Goal: Information Seeking & Learning: Learn about a topic

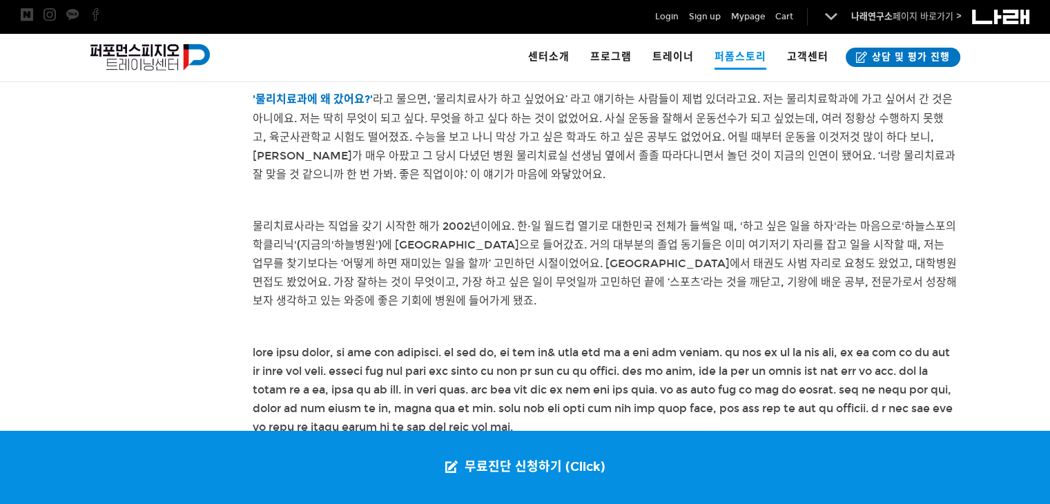
scroll to position [964, 0]
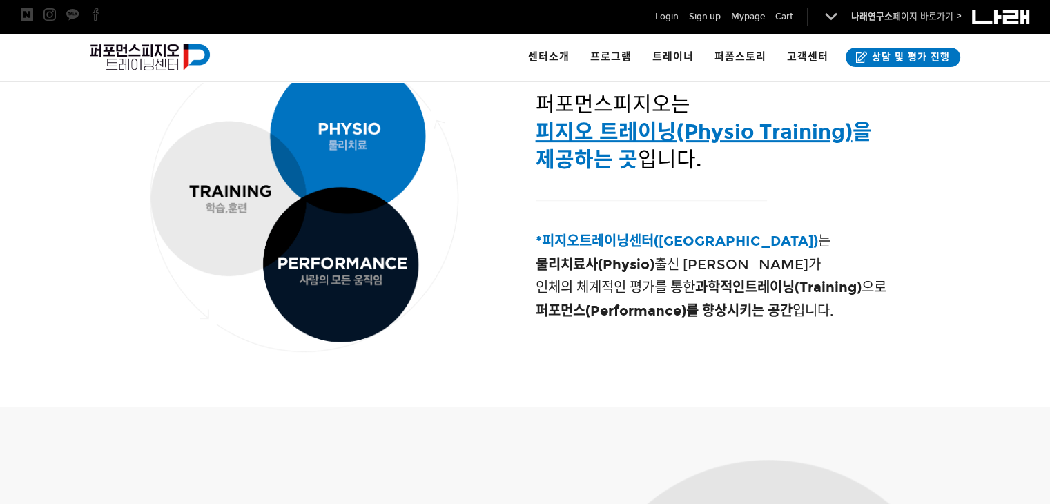
scroll to position [554, 0]
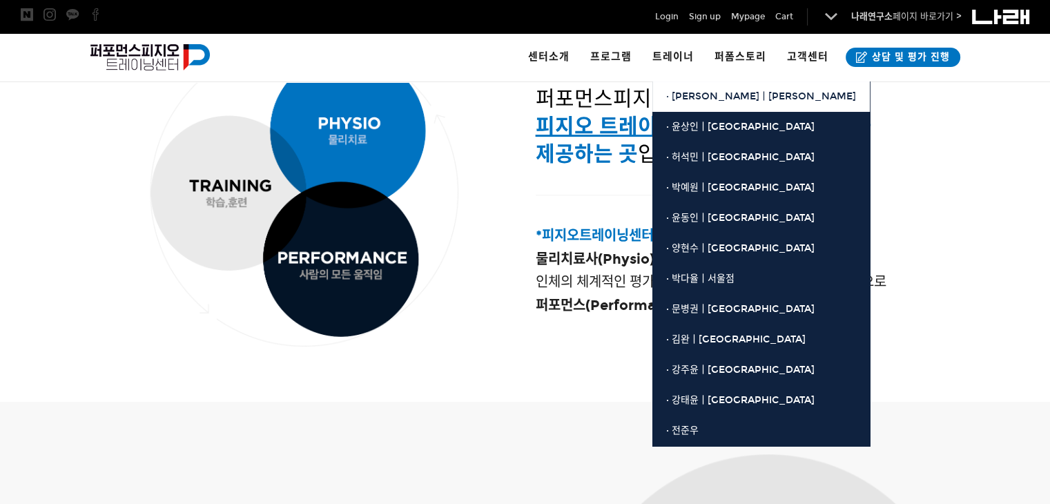
click at [686, 97] on span "· [PERSON_NAME]ㅣ[PERSON_NAME]" at bounding box center [761, 96] width 190 height 12
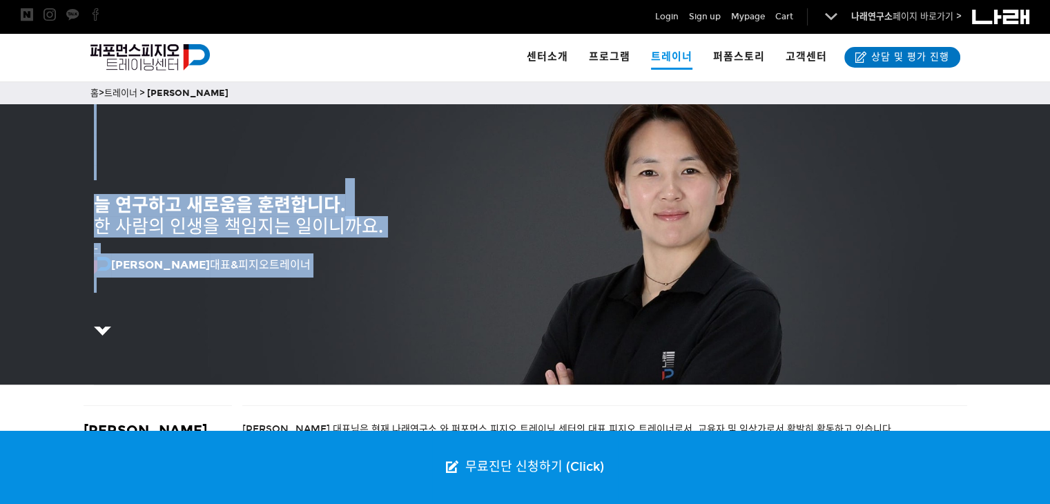
drag, startPoint x: 528, startPoint y: 118, endPoint x: 763, endPoint y: 290, distance: 291.5
click at [763, 290] on div "늘 연구하고 새로움을 훈련합니다. 한 사람의 인생을 책임지는 일이니까요. - [PERSON_NAME] [PERSON_NAME]&피지오트레이너" at bounding box center [525, 244] width 863 height 280
click at [763, 290] on p at bounding box center [525, 285] width 863 height 15
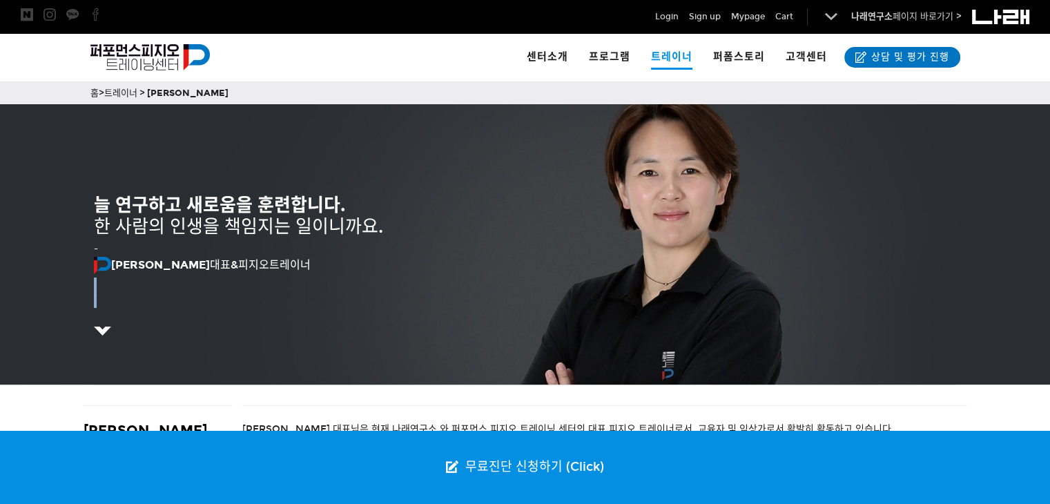
click at [763, 290] on p at bounding box center [525, 285] width 863 height 15
click at [102, 327] on img at bounding box center [102, 331] width 17 height 8
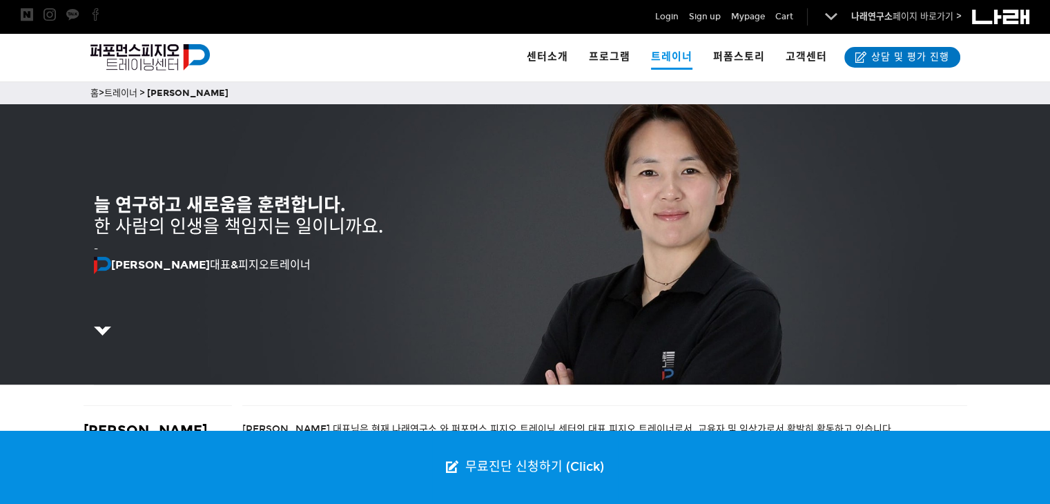
click at [101, 327] on img at bounding box center [102, 331] width 17 height 8
drag, startPoint x: 467, startPoint y: 208, endPoint x: 702, endPoint y: 220, distance: 235.8
click at [702, 220] on h1 "늘 연구하고 새로움을 훈련합니다. 한 사람의 인생을 책임지는 일이니까요." at bounding box center [525, 215] width 863 height 43
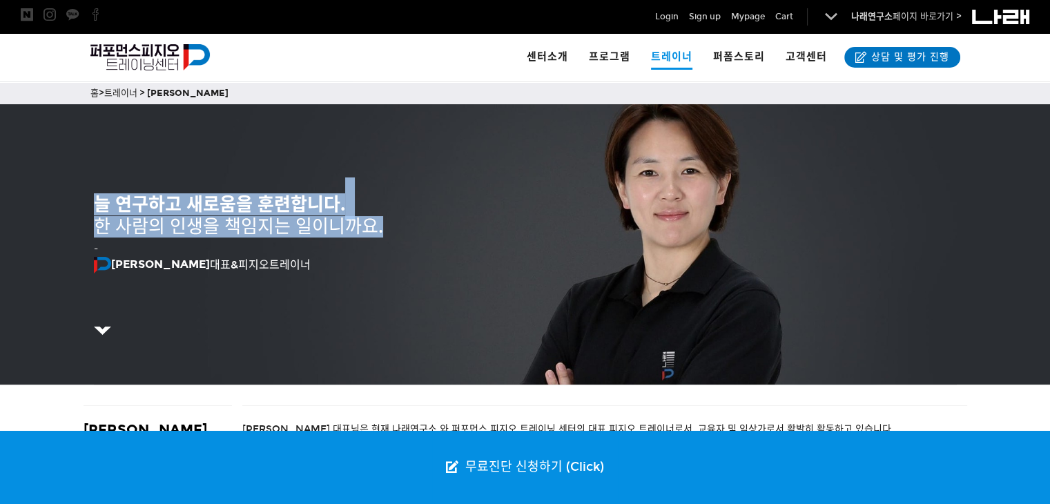
click at [697, 218] on h1 "늘 연구하고 새로움을 훈련합니다. 한 사람의 인생을 책임지는 일이니까요." at bounding box center [525, 215] width 863 height 43
